Goal: Information Seeking & Learning: Learn about a topic

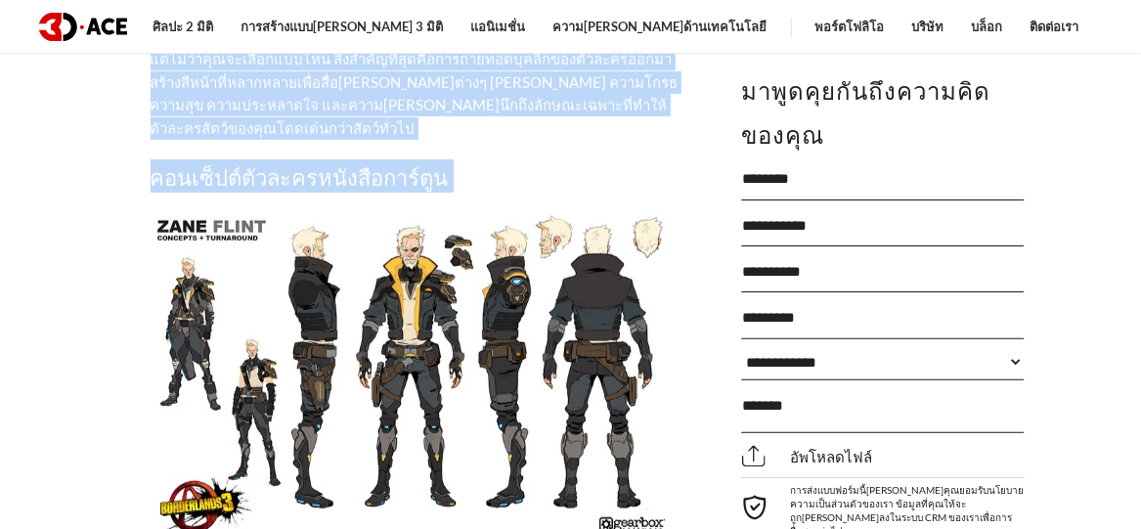
scroll to position [5965, 0]
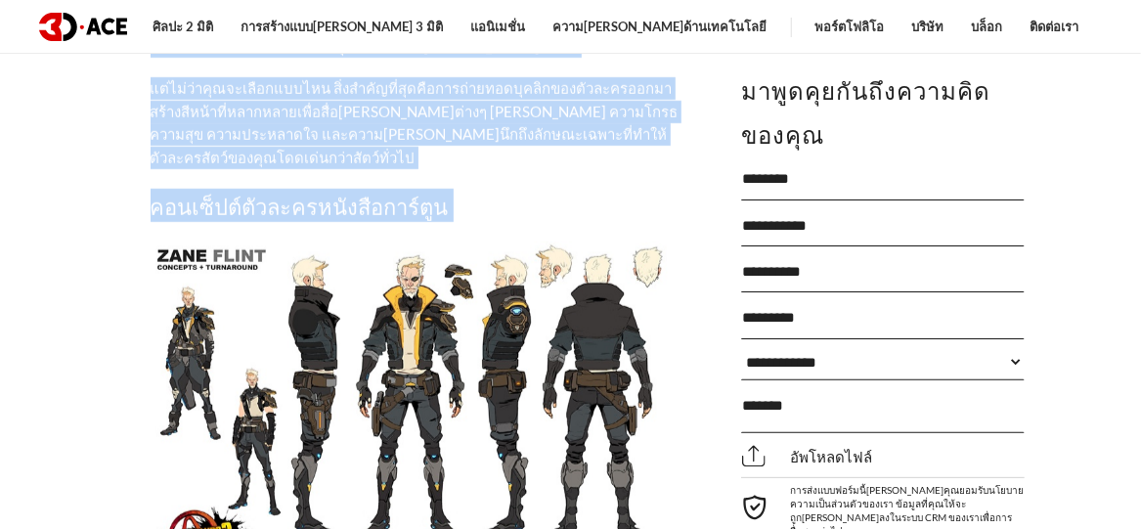
drag, startPoint x: 150, startPoint y: 234, endPoint x: 386, endPoint y: 413, distance: 296.7
copy div "lorem็ip์dol์sit็amั้consecึ่adipiscin้elitse์doeiusm์tี่incidiิuัlaัetdol้ma a…"
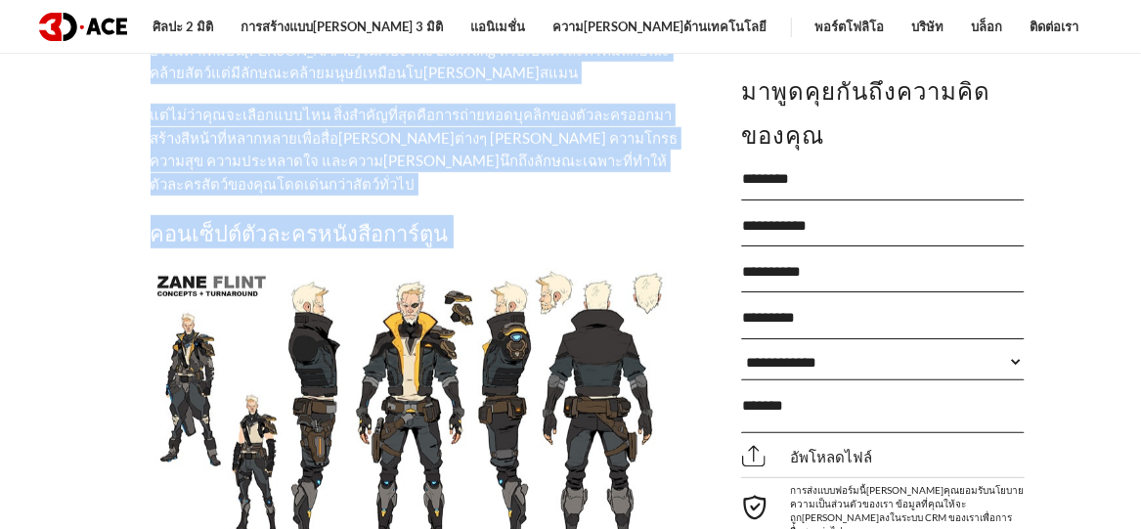
scroll to position [5280, 0]
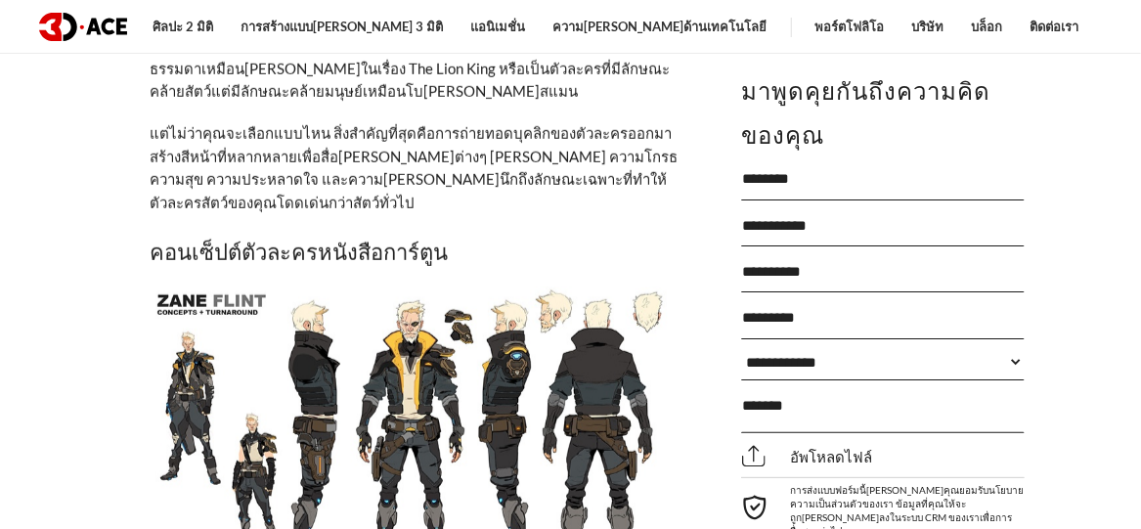
scroll to position [5965, 0]
